Goal: Information Seeking & Learning: Learn about a topic

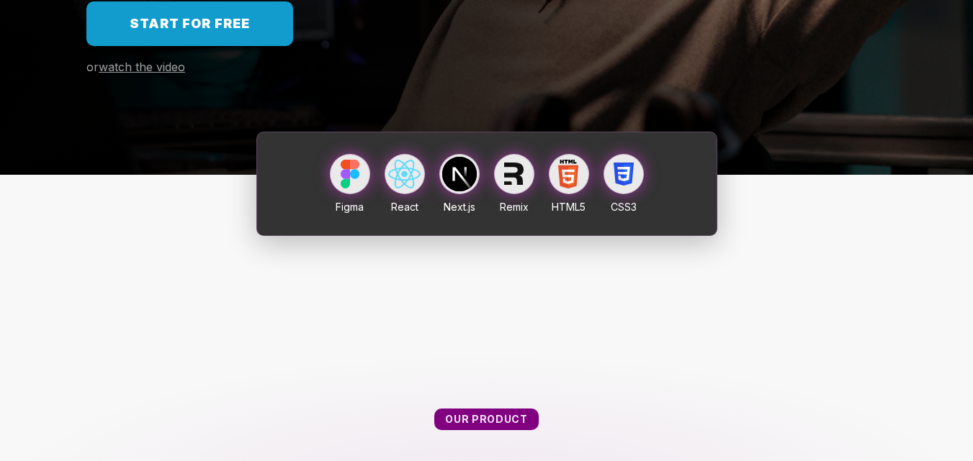
click at [459, 181] on div at bounding box center [459, 174] width 35 height 35
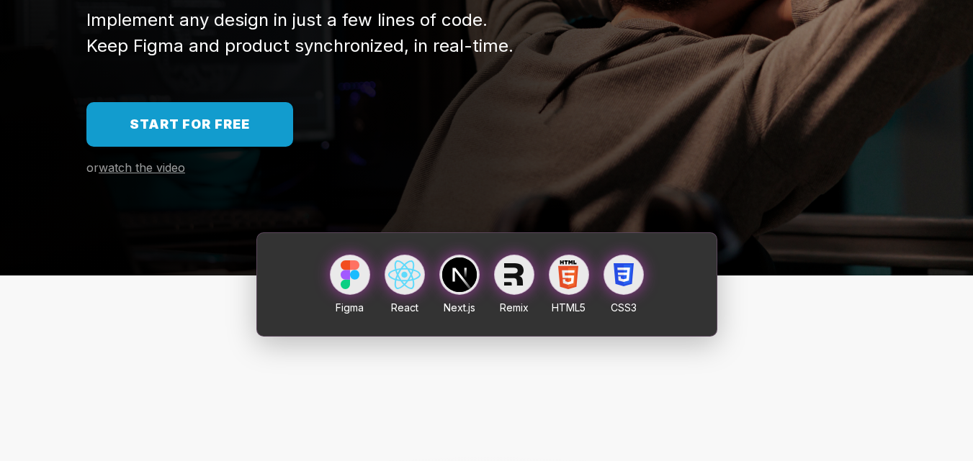
scroll to position [216, 0]
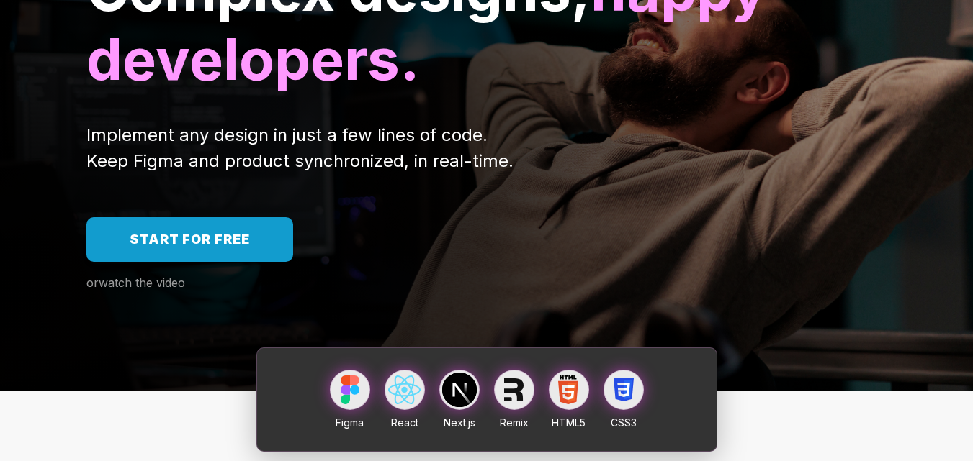
click at [235, 238] on span "Start for free" at bounding box center [190, 239] width 120 height 15
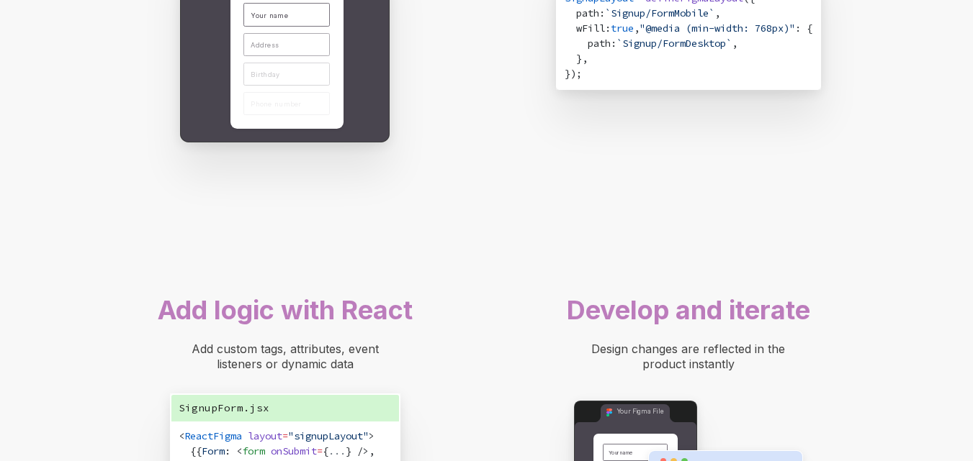
scroll to position [1080, 0]
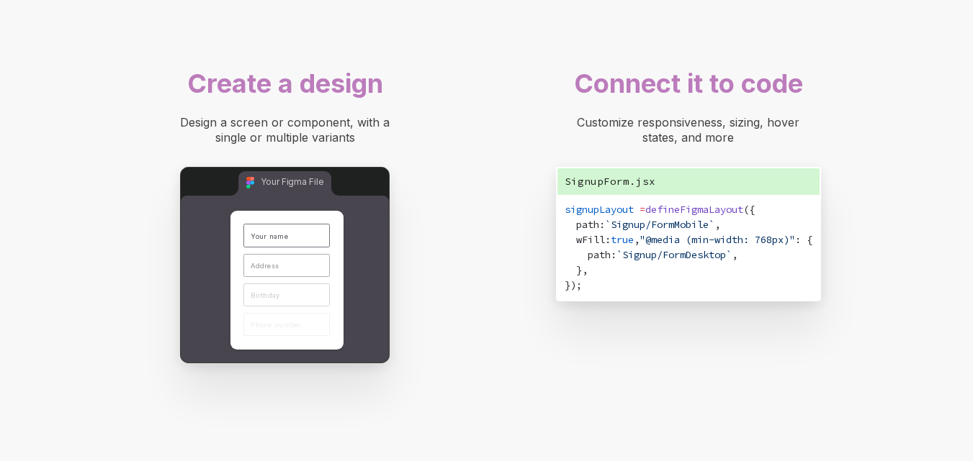
click at [695, 111] on div "Connect it to code Customize responsiveness, sizing, hover states, and more Sig…" at bounding box center [688, 188] width 346 height 256
drag, startPoint x: 724, startPoint y: 242, endPoint x: 549, endPoint y: 245, distance: 174.2
click at [722, 243] on div "signupLayout = defineFigmaLayout ({ path: `Signup/FormMobile` , wFill: true , "…" at bounding box center [688, 247] width 248 height 91
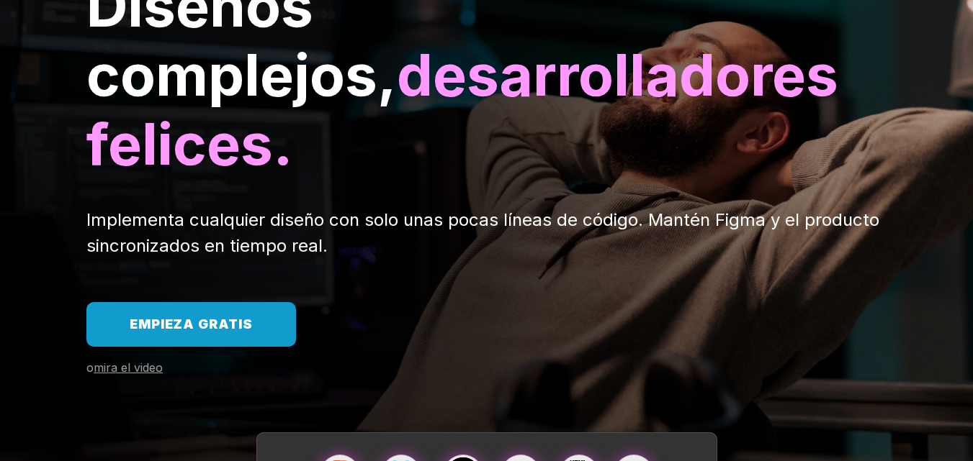
scroll to position [288, 0]
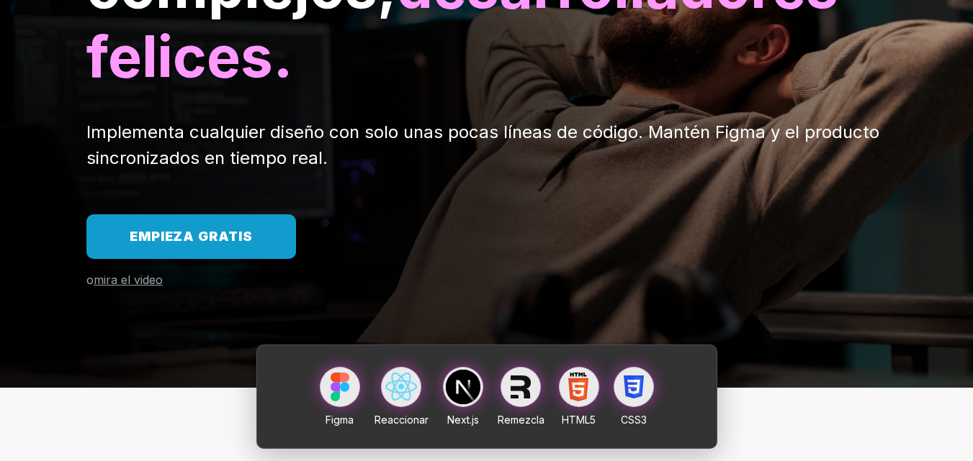
click at [141, 273] on font "mira el video" at bounding box center [128, 280] width 69 height 14
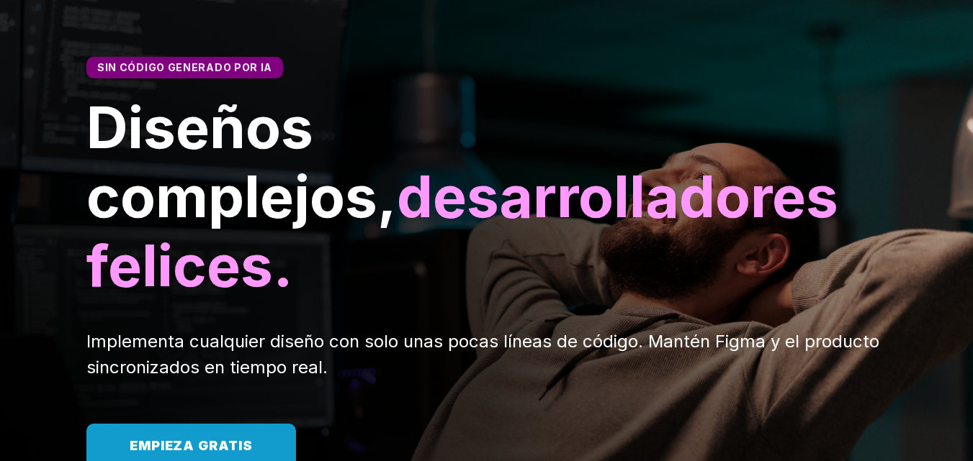
scroll to position [0, 0]
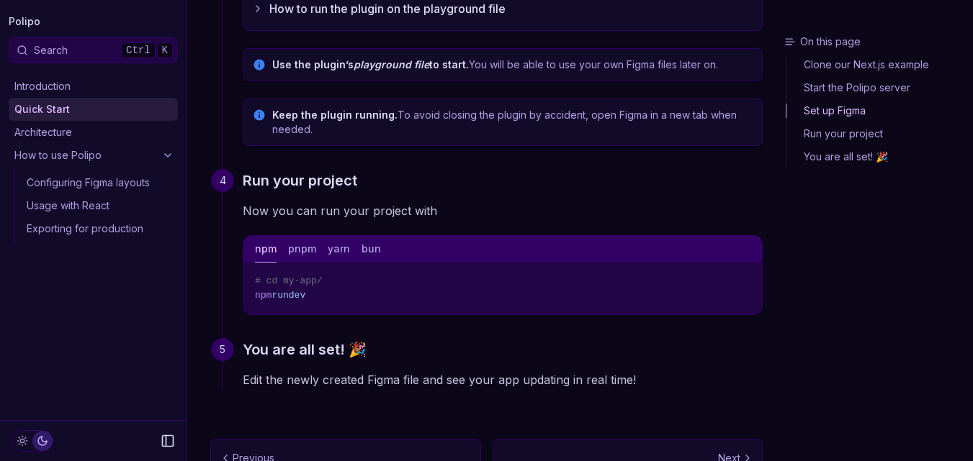
scroll to position [646, 0]
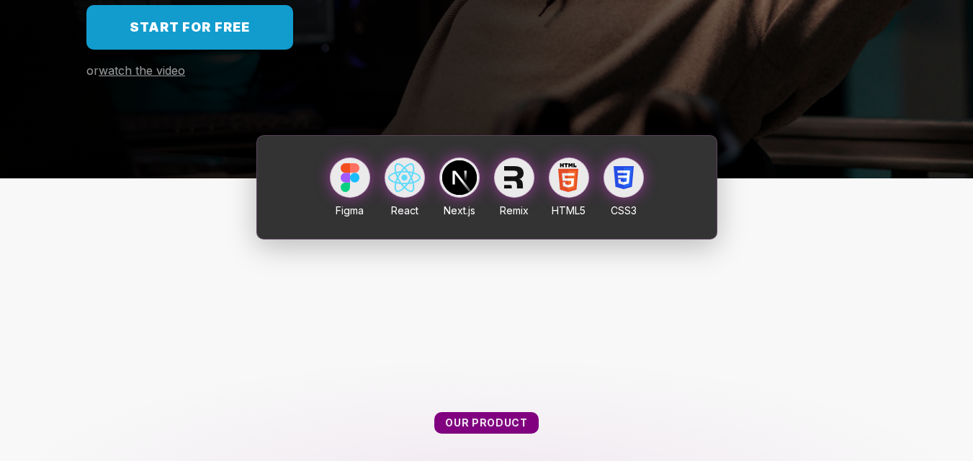
scroll to position [432, 0]
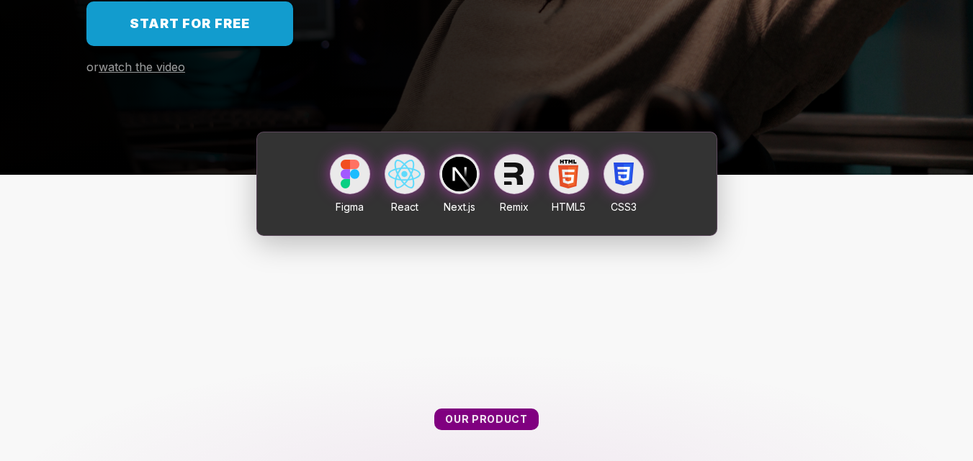
drag, startPoint x: 460, startPoint y: 168, endPoint x: 521, endPoint y: 171, distance: 61.3
click at [485, 169] on div "Figma React Next.js Remix HTML5 CSS3" at bounding box center [487, 184] width 402 height 60
click at [554, 171] on div at bounding box center [569, 174] width 40 height 40
drag, startPoint x: 616, startPoint y: 180, endPoint x: 515, endPoint y: 299, distance: 156.3
click at [610, 189] on div at bounding box center [623, 174] width 40 height 40
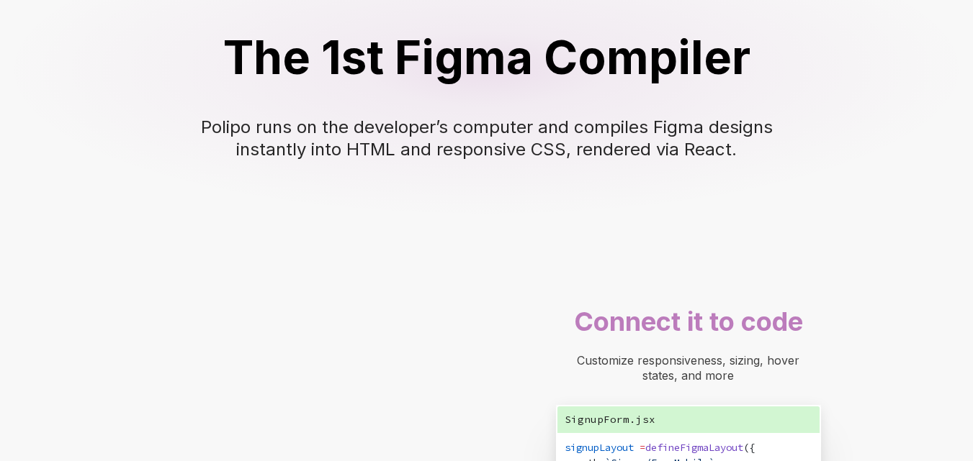
scroll to position [1152, 0]
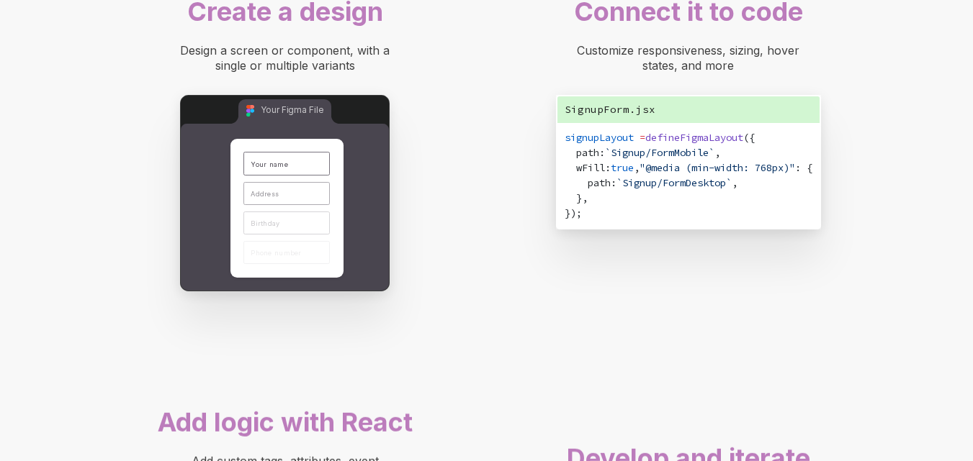
click at [731, 98] on div "SignupForm.jsx" at bounding box center [688, 109] width 262 height 27
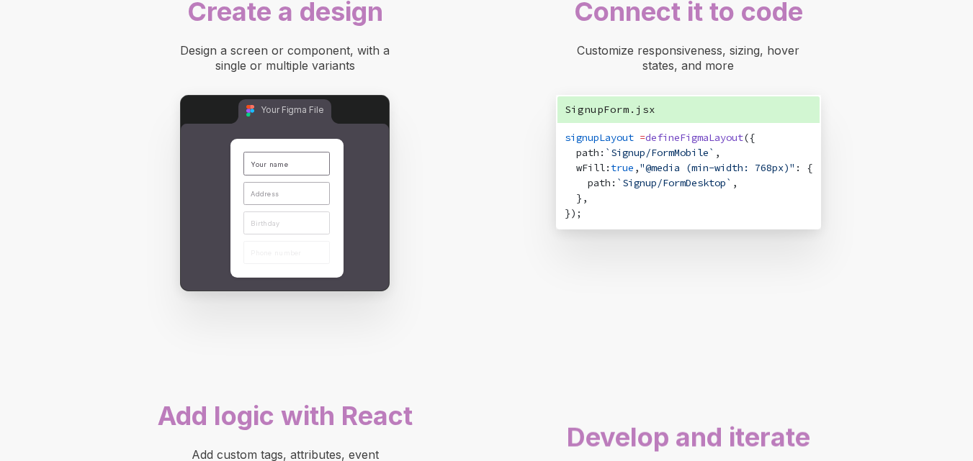
click at [605, 165] on span ", wFill:" at bounding box center [642, 160] width 156 height 28
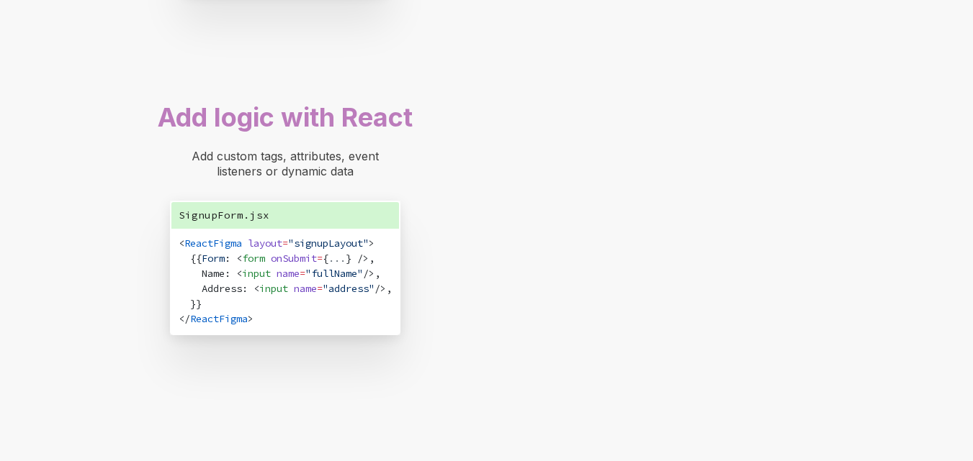
scroll to position [1512, 0]
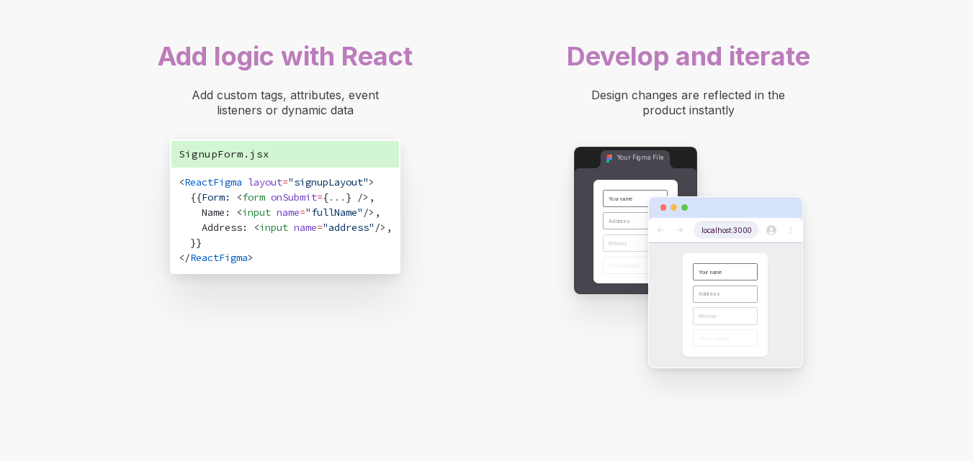
click at [702, 251] on div at bounding box center [725, 306] width 153 height 127
click at [713, 261] on div "Your name Address Birthday Phone number" at bounding box center [724, 305] width 85 height 104
click at [701, 206] on div at bounding box center [772, 207] width 149 height 21
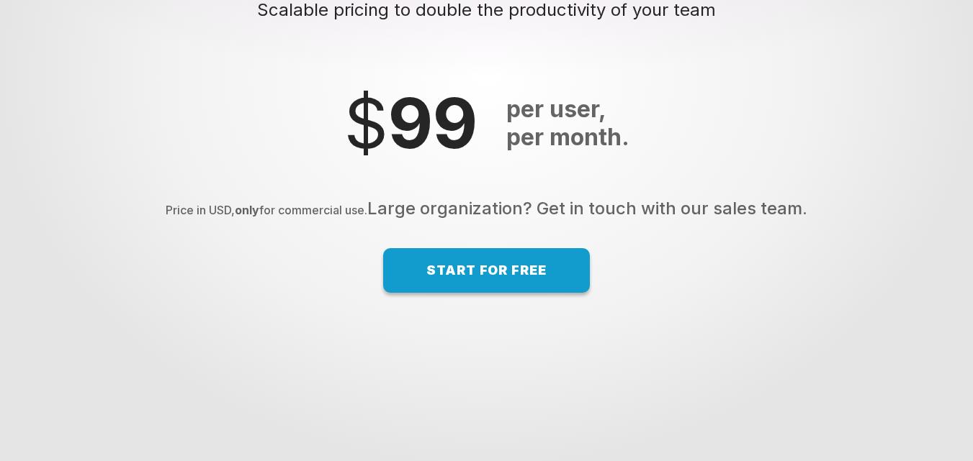
scroll to position [0, 0]
